Goal: Contribute content: Add original content to the website for others to see

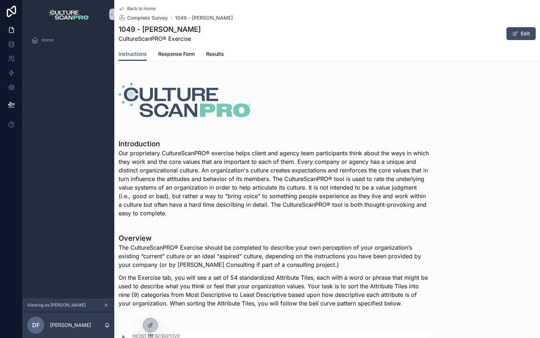
scroll to position [52, 0]
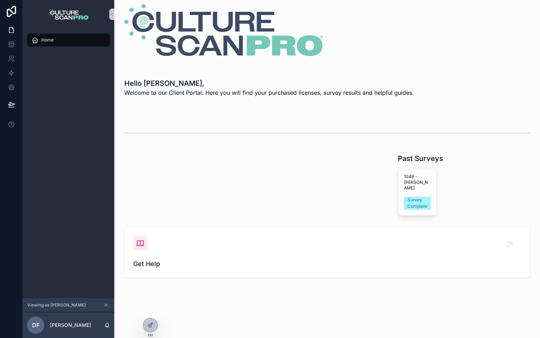
scroll to position [4, 0]
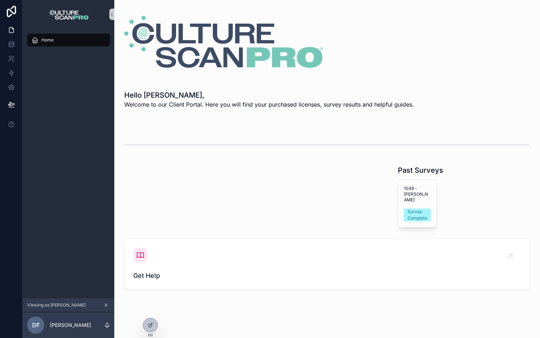
click at [182, 176] on div "scrollable content" at bounding box center [188, 196] width 137 height 68
click at [414, 196] on div "1049 - [PERSON_NAME] Survey Complete" at bounding box center [417, 203] width 38 height 47
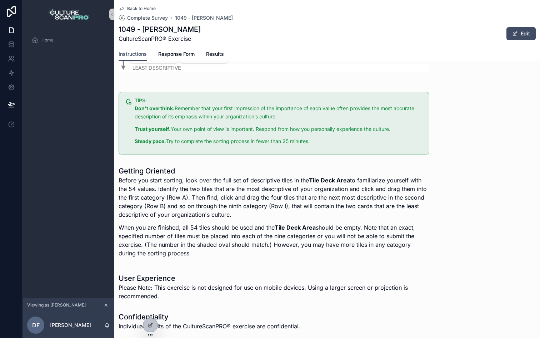
scroll to position [522, 0]
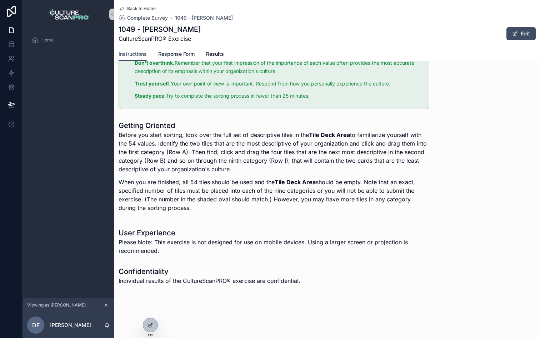
click at [174, 54] on span "Response Form" at bounding box center [176, 53] width 36 height 7
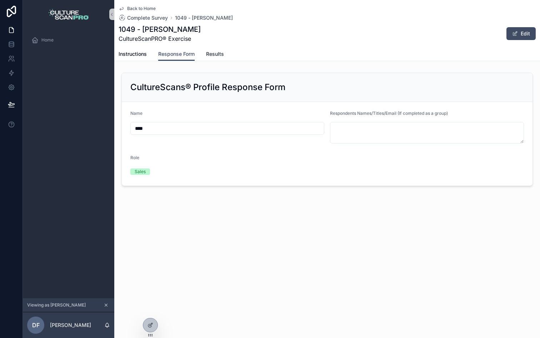
click at [219, 55] on span "Results" at bounding box center [215, 53] width 18 height 7
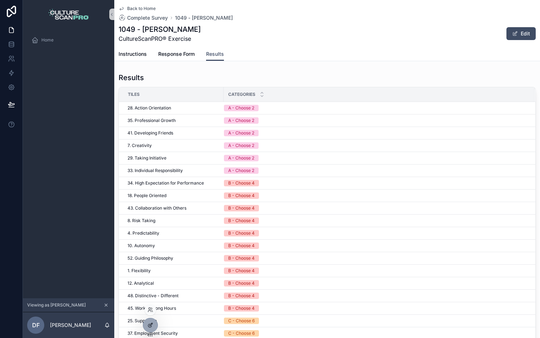
click at [149, 322] on icon at bounding box center [151, 325] width 6 height 6
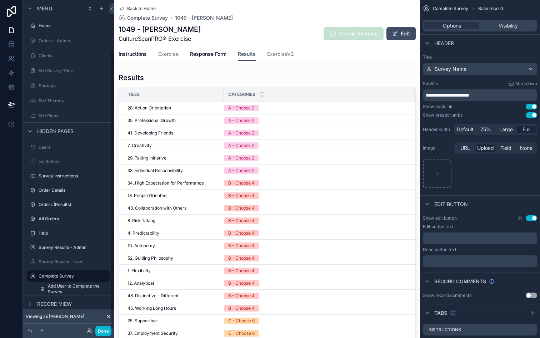
scroll to position [59, 0]
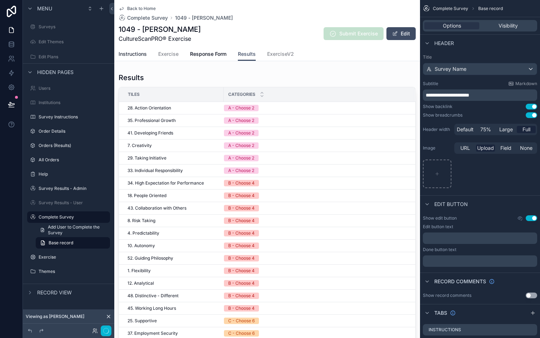
click at [136, 50] on link "Instructions" at bounding box center [133, 55] width 28 height 14
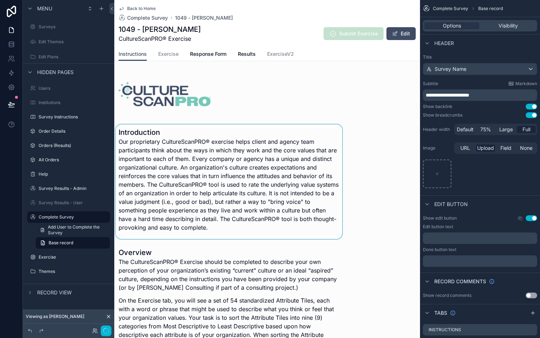
click at [182, 160] on div "scrollable content" at bounding box center [228, 181] width 229 height 114
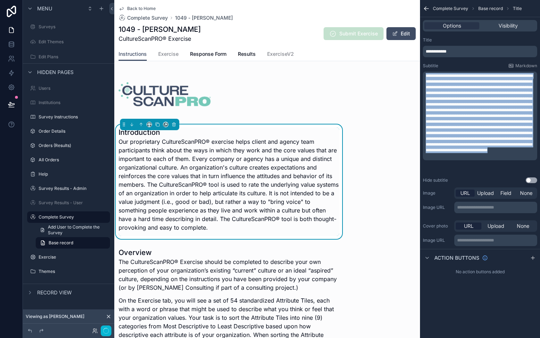
drag, startPoint x: 524, startPoint y: 162, endPoint x: 381, endPoint y: 45, distance: 184.5
click at [381, 45] on div "Home Orders - Admin Clients Edit Survey Tiles Surveys Edit Themes Edit Plans Us…" at bounding box center [327, 169] width 426 height 338
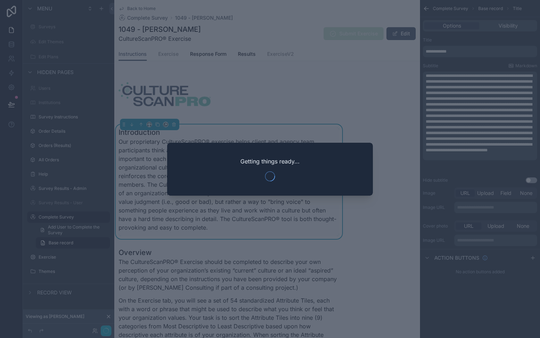
click at [423, 137] on div at bounding box center [270, 169] width 540 height 338
click at [449, 136] on div at bounding box center [270, 169] width 540 height 338
click at [428, 138] on div at bounding box center [270, 169] width 540 height 338
click at [264, 146] on div "Getting things ready..." at bounding box center [270, 169] width 206 height 53
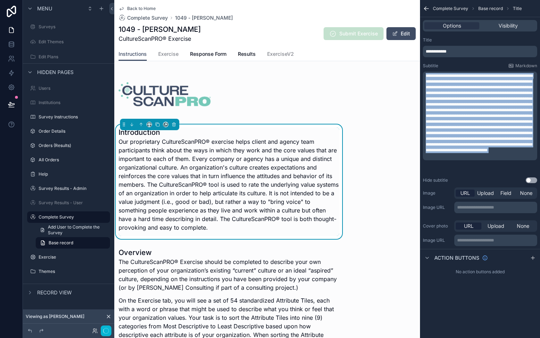
drag, startPoint x: 520, startPoint y: 165, endPoint x: 386, endPoint y: 37, distance: 185.9
click at [386, 37] on div "Home Orders - Admin Clients Edit Survey Tiles Surveys Edit Themes Edit Plans Us…" at bounding box center [327, 169] width 426 height 338
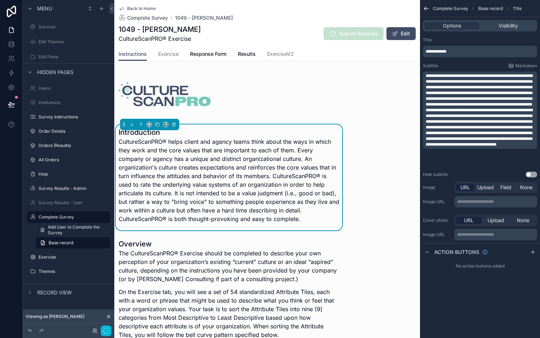
click at [458, 107] on p "**********" at bounding box center [481, 90] width 110 height 34
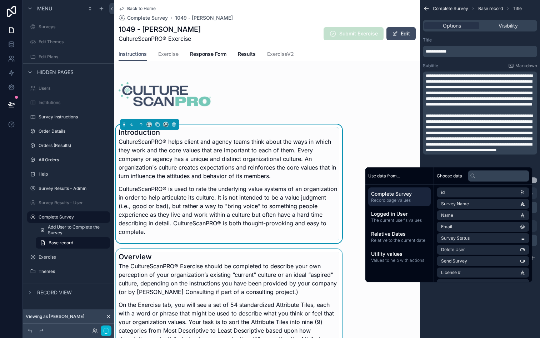
click at [244, 273] on div "scrollable content" at bounding box center [228, 304] width 229 height 110
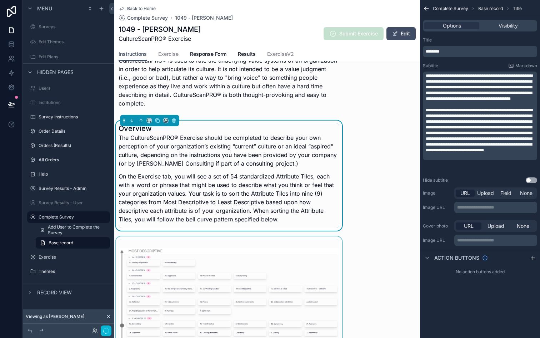
scroll to position [149, 0]
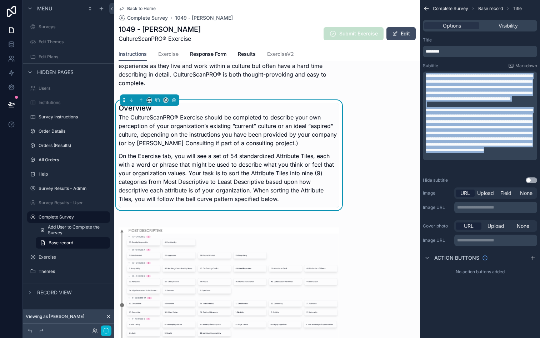
drag, startPoint x: 499, startPoint y: 161, endPoint x: 375, endPoint y: 38, distance: 175.0
click at [375, 38] on div "Home Orders - Admin Clients Edit Survey Tiles Surveys Edit Themes Edit Plans Us…" at bounding box center [327, 169] width 426 height 338
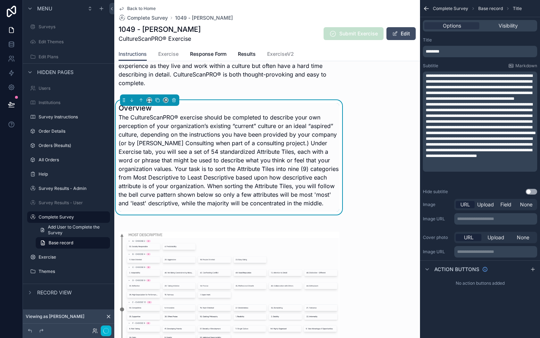
click at [434, 151] on span "**********" at bounding box center [479, 146] width 107 height 21
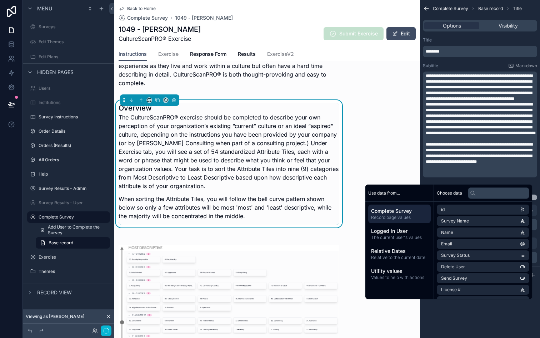
click at [425, 110] on div "**********" at bounding box center [480, 124] width 114 height 106
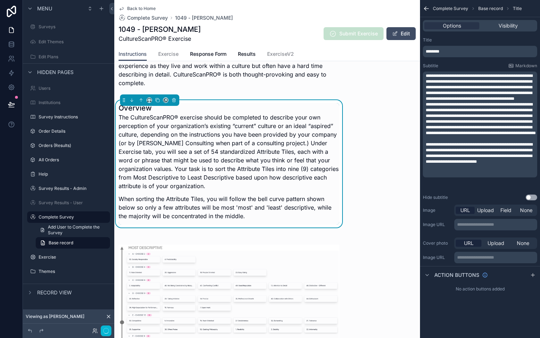
click at [426, 110] on span "**********" at bounding box center [481, 118] width 110 height 33
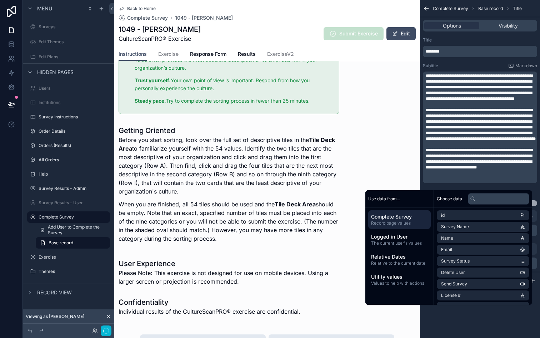
scroll to position [560, 0]
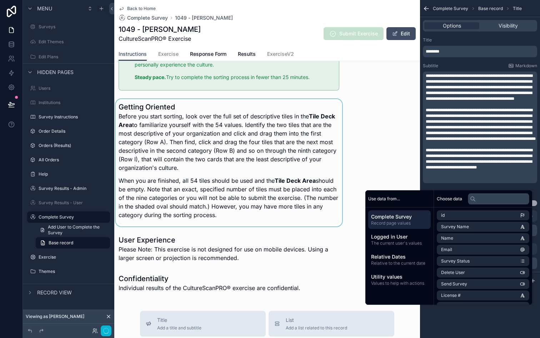
click at [197, 169] on div "scrollable content" at bounding box center [228, 162] width 229 height 127
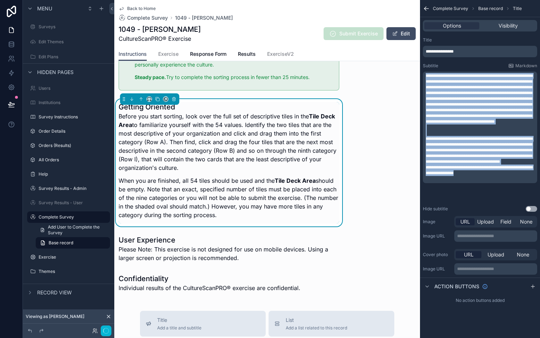
drag, startPoint x: 488, startPoint y: 191, endPoint x: 385, endPoint y: 0, distance: 216.5
click at [385, 0] on div "Home Orders - Admin Clients Edit Survey Tiles Surveys Edit Themes Edit Plans Us…" at bounding box center [327, 169] width 426 height 338
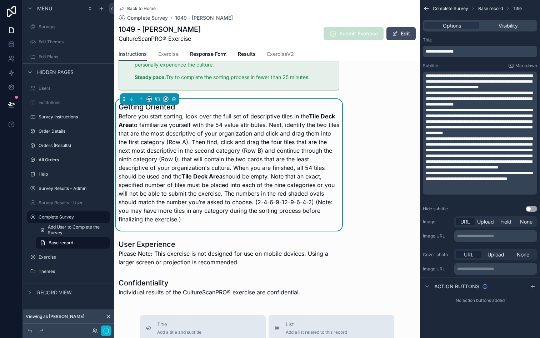
click at [525, 87] on p "**********" at bounding box center [481, 81] width 110 height 17
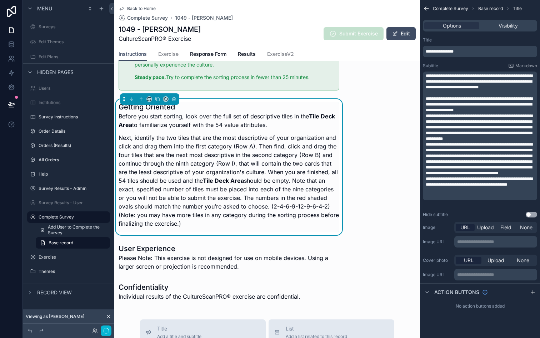
click at [504, 108] on p "**********" at bounding box center [481, 104] width 110 height 17
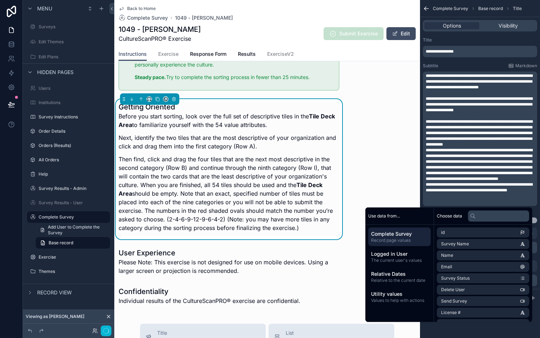
click at [514, 145] on p "**********" at bounding box center [481, 133] width 110 height 29
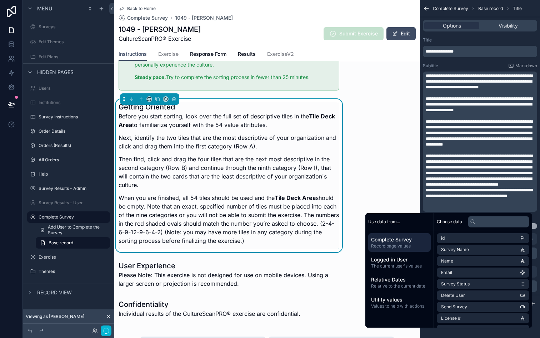
click at [503, 187] on p "**********" at bounding box center [481, 170] width 110 height 34
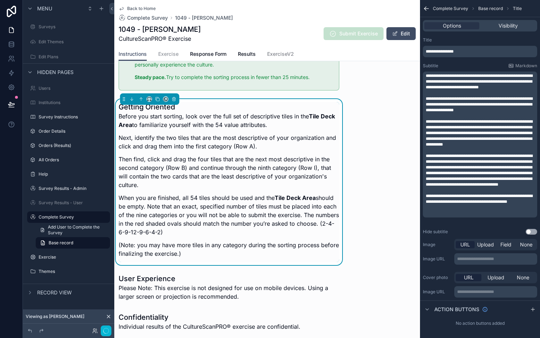
click at [166, 55] on span "Exercise" at bounding box center [168, 53] width 20 height 7
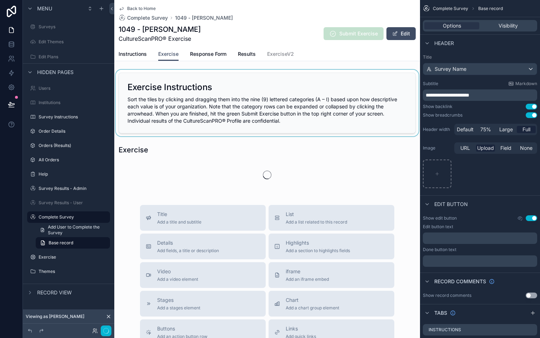
click at [284, 120] on div "scrollable content" at bounding box center [267, 103] width 306 height 66
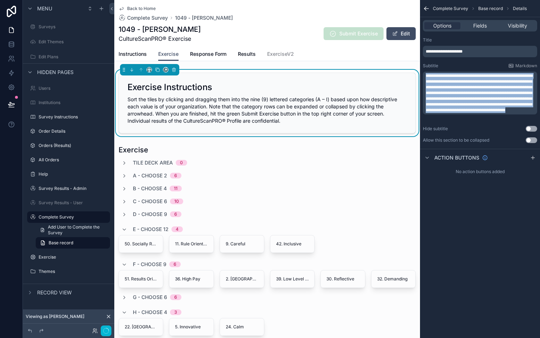
drag, startPoint x: 514, startPoint y: 118, endPoint x: 399, endPoint y: 68, distance: 125.1
click at [399, 68] on div "Home Orders - Admin Clients Edit Survey Tiles Surveys Edit Themes Edit Plans Us…" at bounding box center [327, 169] width 426 height 338
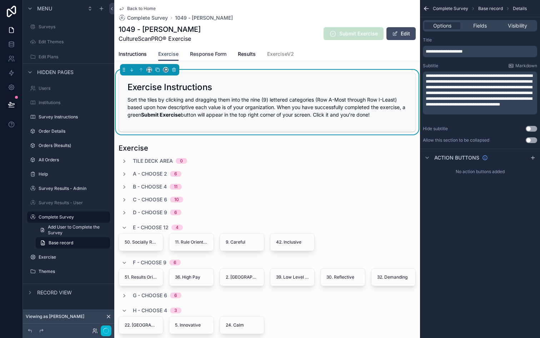
click at [207, 55] on span "Response Form" at bounding box center [208, 53] width 36 height 7
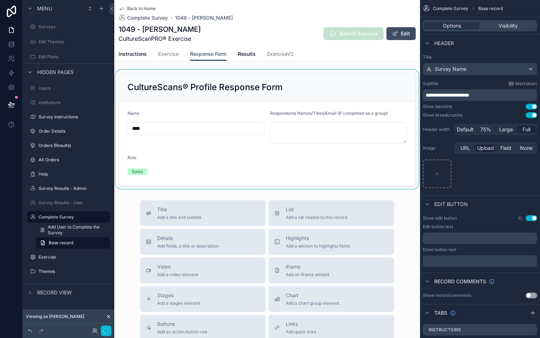
click at [211, 87] on div "scrollable content" at bounding box center [267, 129] width 306 height 119
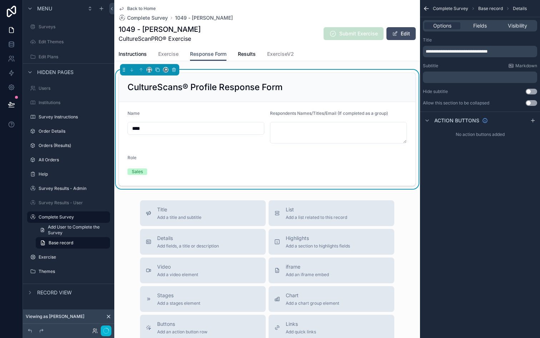
click at [211, 87] on h2 "CultureScans® Profile Response Form" at bounding box center [205, 86] width 155 height 11
click at [451, 53] on span "**********" at bounding box center [457, 51] width 62 height 4
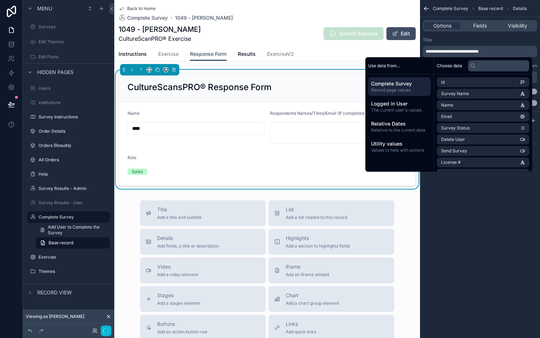
click at [464, 204] on div "**********" at bounding box center [480, 169] width 120 height 338
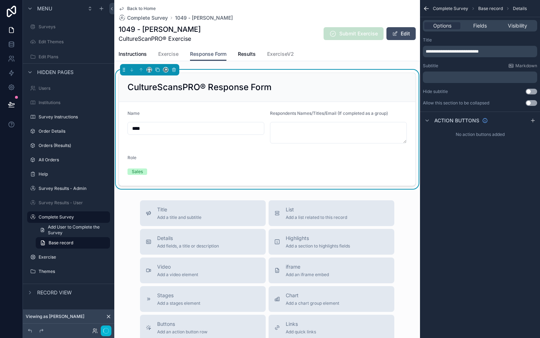
click at [143, 170] on span "Sales" at bounding box center [138, 171] width 20 height 6
click at [139, 170] on div "Sales" at bounding box center [137, 171] width 11 height 6
click at [223, 152] on form "Name **** Respondents Names/Titles/Email (If completed as a group) Role Sales" at bounding box center [267, 144] width 296 height 84
click at [304, 128] on textarea "scrollable content" at bounding box center [338, 132] width 137 height 21
click at [233, 153] on form "Name **** Respondents Names/Titles/Email (If completed as a group) Role Sales" at bounding box center [267, 144] width 296 height 84
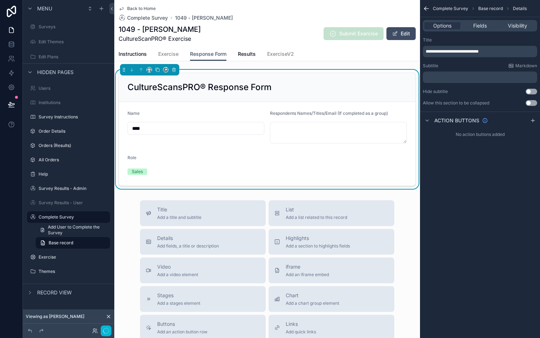
click at [142, 168] on div "Sales" at bounding box center [137, 171] width 11 height 6
click at [515, 23] on span "Visibility" at bounding box center [517, 25] width 19 height 7
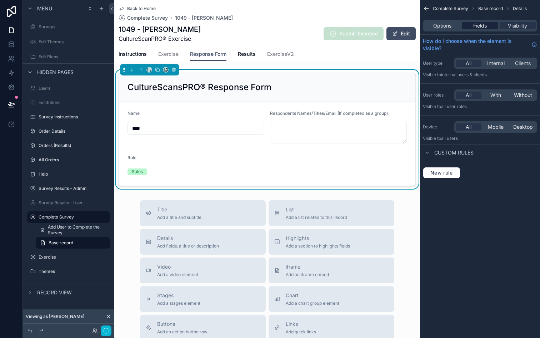
click at [478, 25] on span "Fields" at bounding box center [480, 25] width 14 height 7
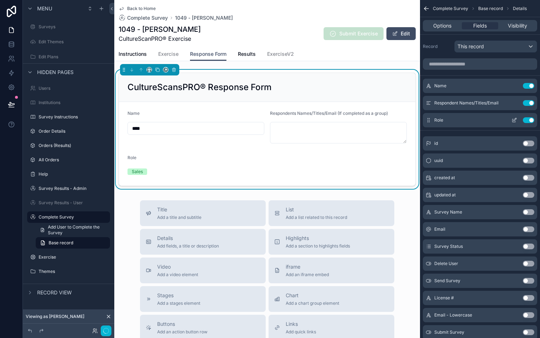
click at [518, 119] on button "scrollable content" at bounding box center [514, 120] width 11 height 6
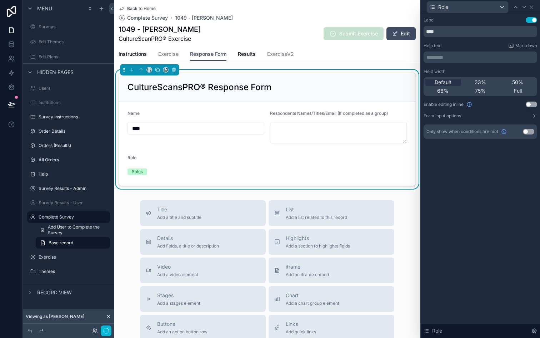
click at [530, 104] on button "Use setting" at bounding box center [531, 104] width 11 height 6
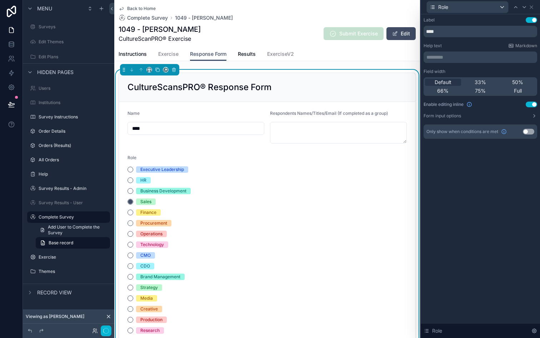
click at [186, 166] on span "Executive Leadership" at bounding box center [162, 169] width 52 height 6
click at [133, 166] on button "Executive Leadership" at bounding box center [131, 169] width 6 height 6
click at [130, 203] on button "Sales" at bounding box center [131, 202] width 6 height 6
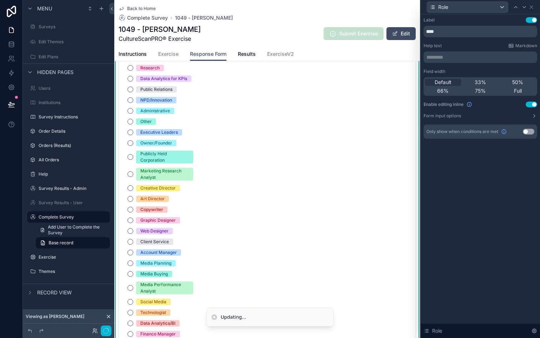
scroll to position [164, 0]
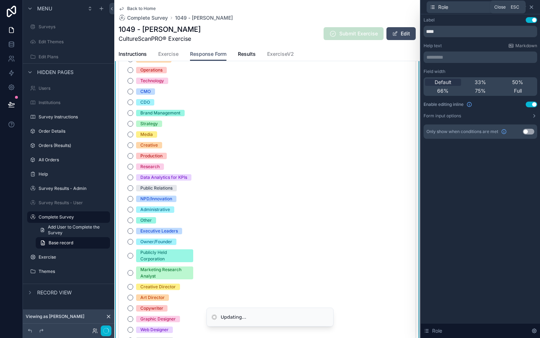
click at [530, 6] on icon at bounding box center [531, 7] width 3 height 3
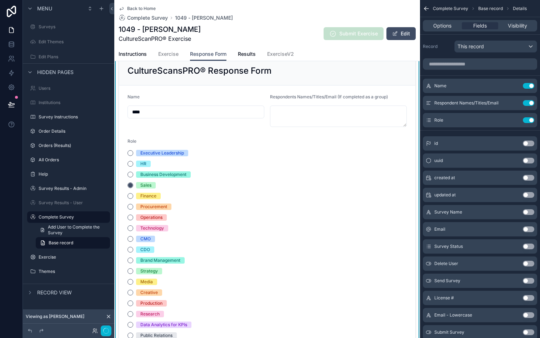
scroll to position [0, 0]
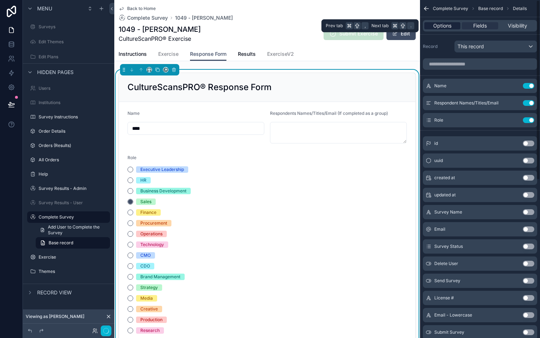
click at [442, 27] on span "Options" at bounding box center [442, 25] width 18 height 7
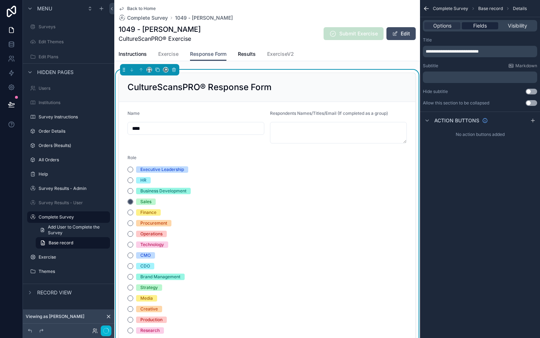
click at [481, 25] on span "Fields" at bounding box center [480, 25] width 14 height 7
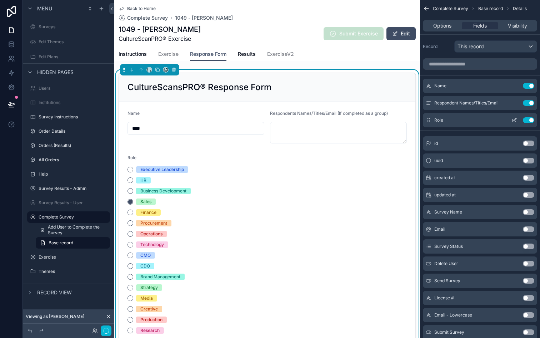
click at [447, 122] on div "Role Use setting" at bounding box center [480, 120] width 114 height 14
click at [511, 118] on button "scrollable content" at bounding box center [514, 120] width 11 height 6
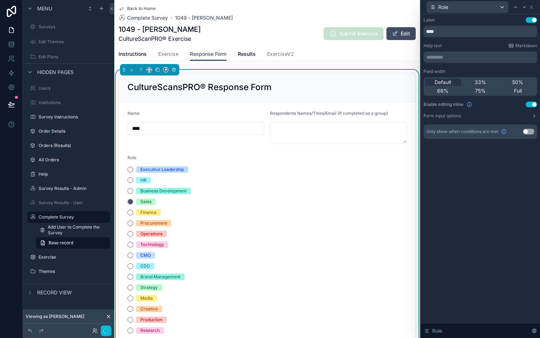
click at [533, 106] on button "Use setting" at bounding box center [531, 104] width 11 height 6
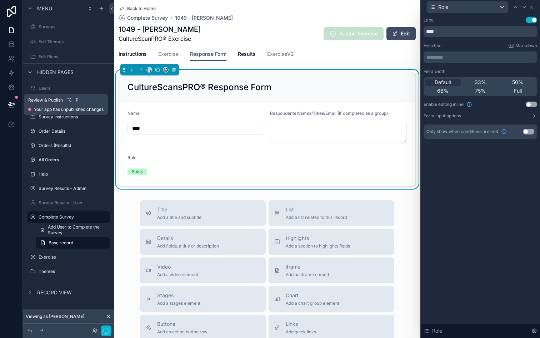
click at [12, 101] on icon at bounding box center [11, 104] width 7 height 7
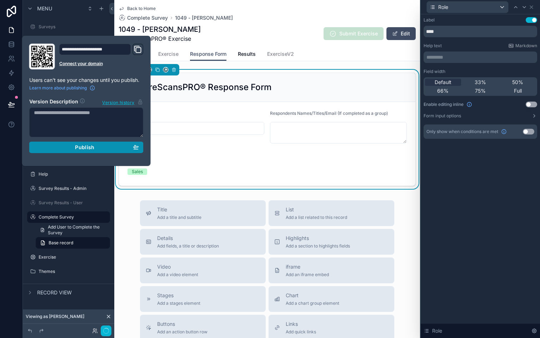
click at [61, 150] on button "Publish" at bounding box center [86, 146] width 114 height 11
